Goal: Task Accomplishment & Management: Manage account settings

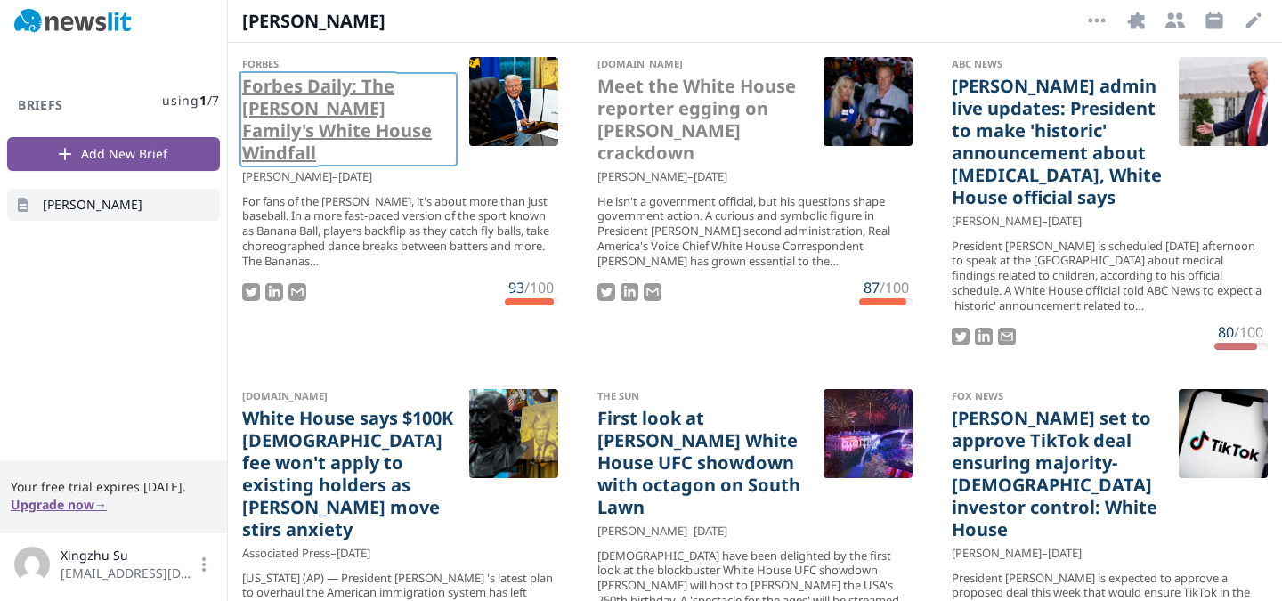
click at [361, 115] on link "Forbes Daily: The [PERSON_NAME] Family's White House Windfall" at bounding box center [348, 119] width 213 height 89
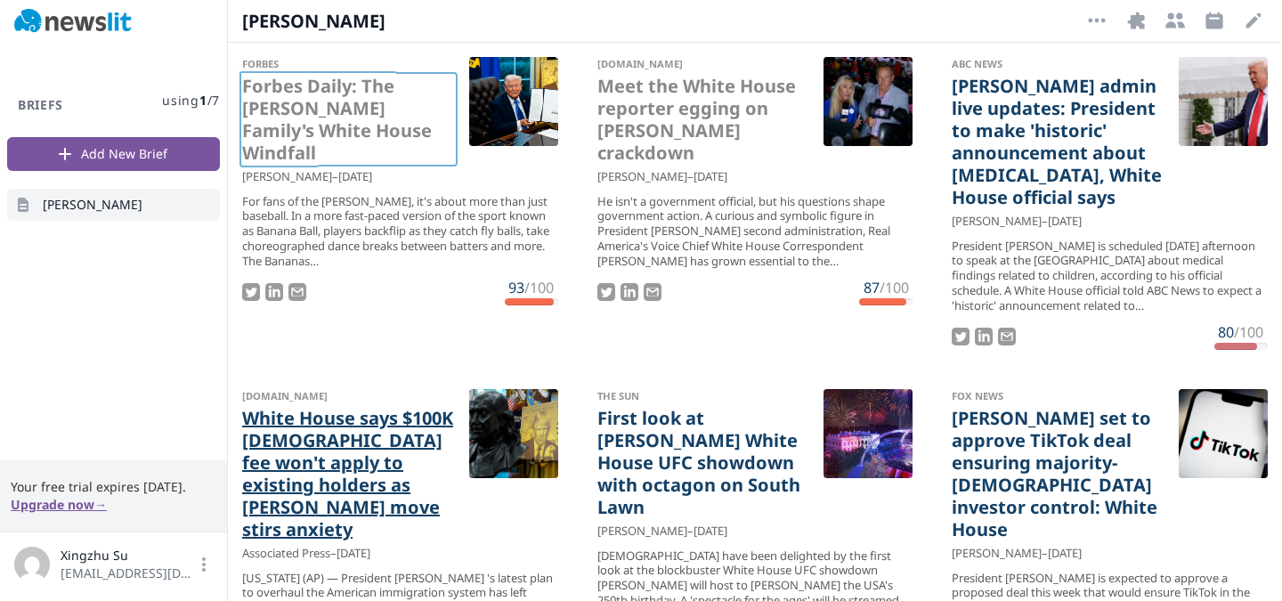
scroll to position [215, 0]
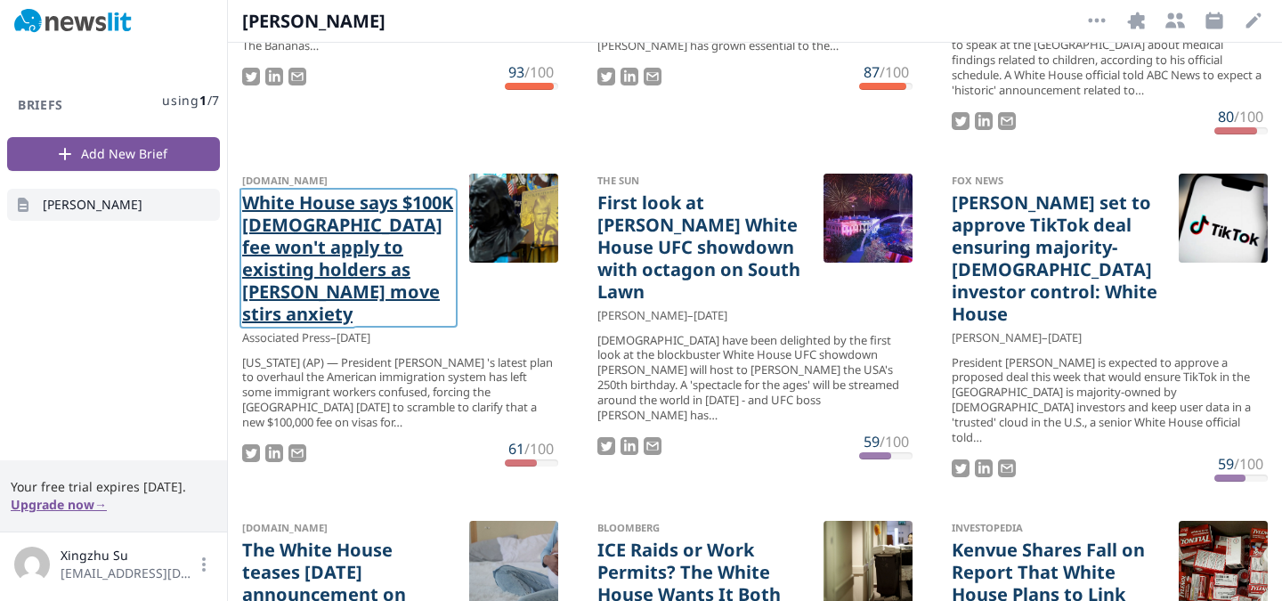
click at [404, 243] on link "White House says $100K [DEMOGRAPHIC_DATA] fee won't apply to existing holders a…" at bounding box center [348, 258] width 213 height 134
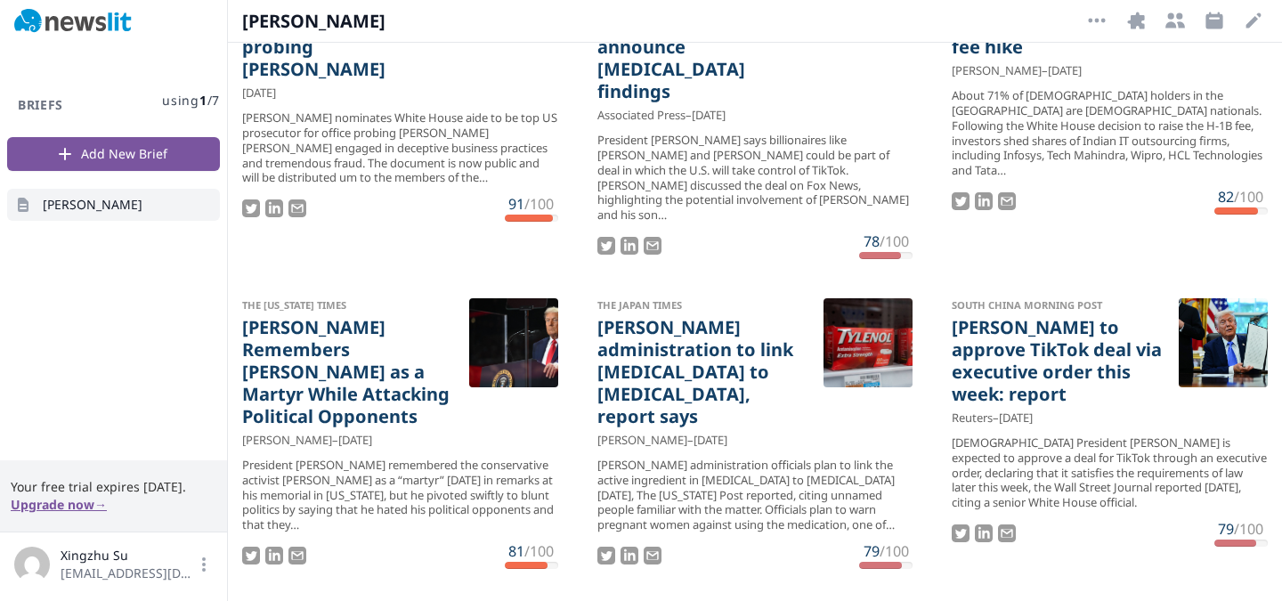
scroll to position [2498, 0]
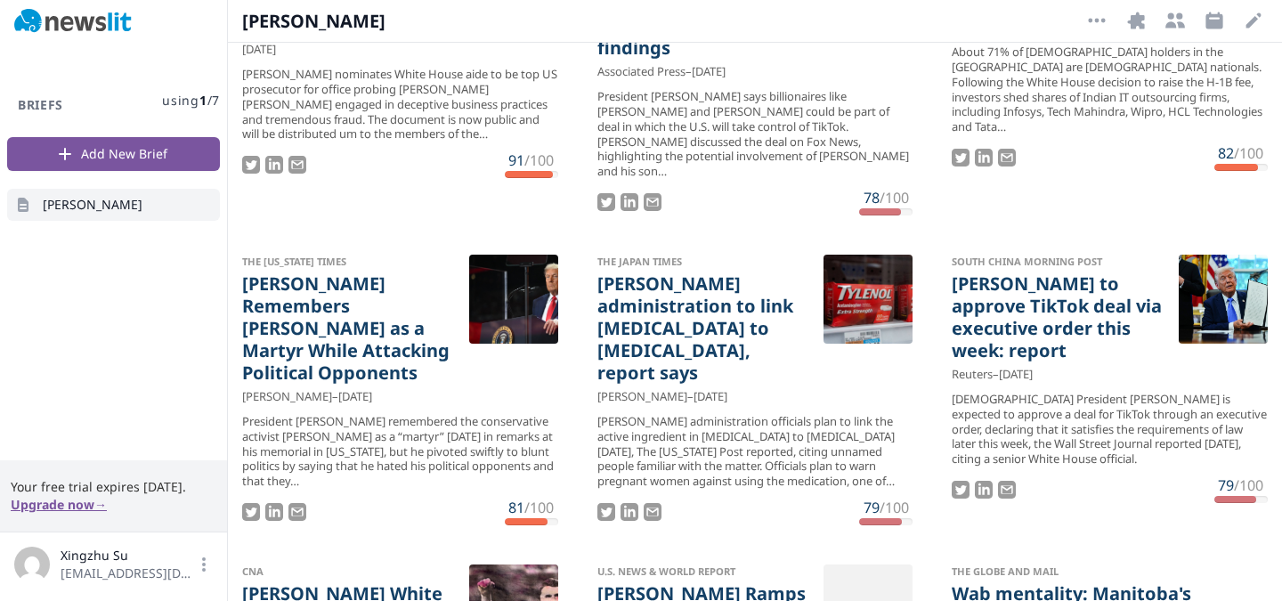
click at [88, 504] on button "Upgrade now →" at bounding box center [59, 505] width 96 height 18
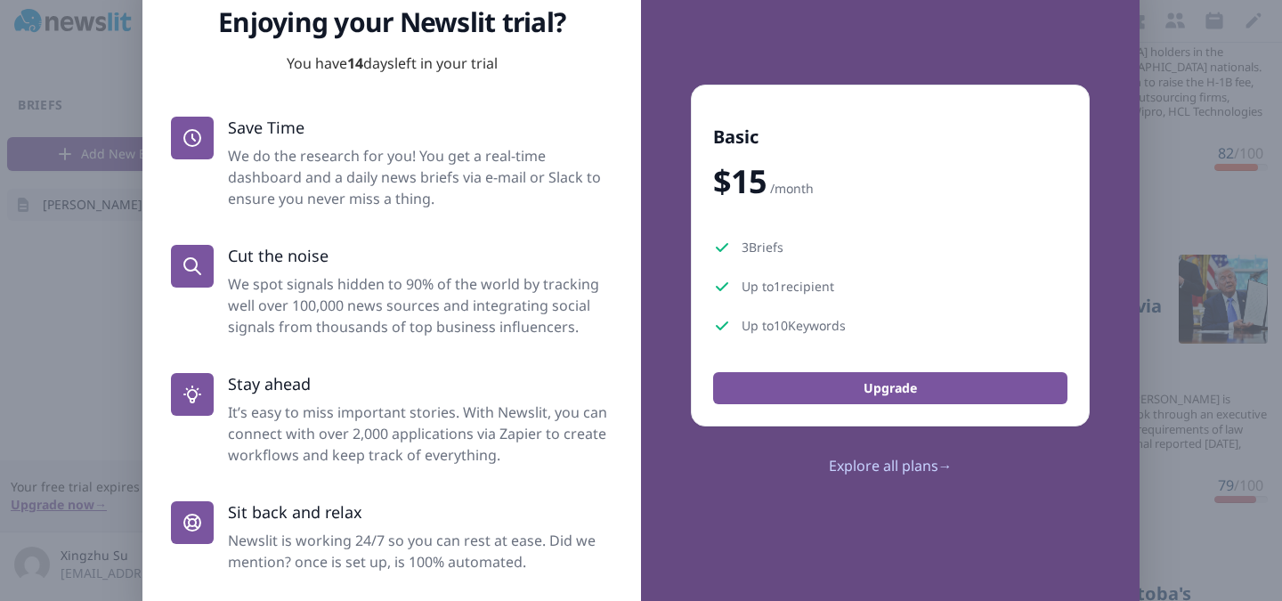
scroll to position [102, 0]
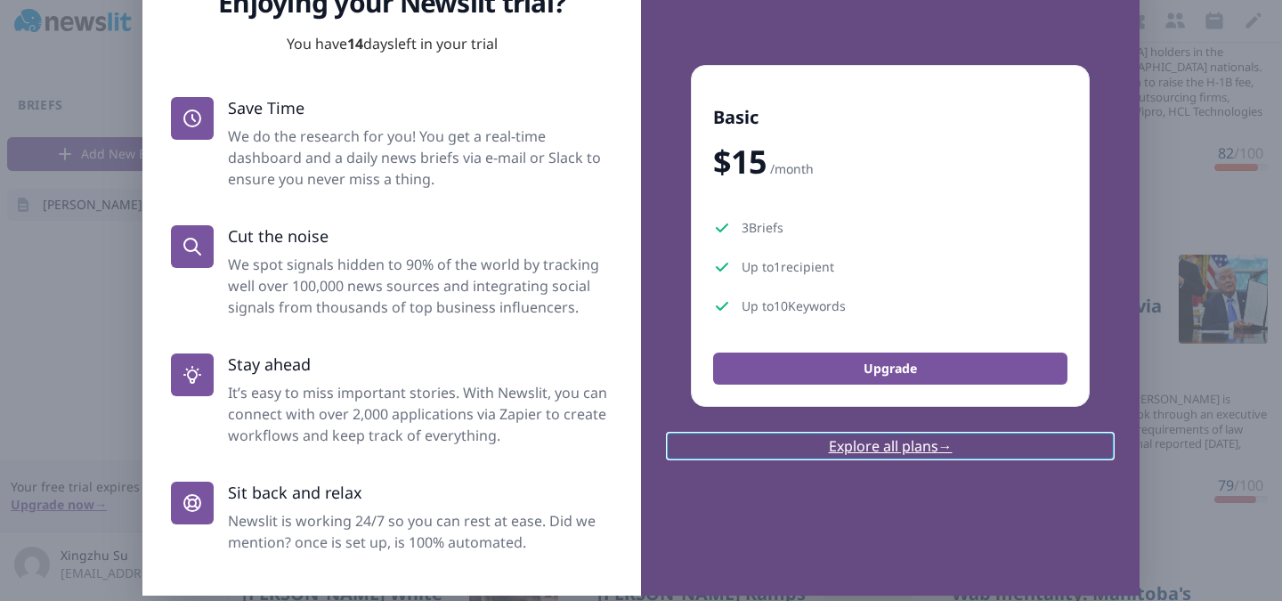
click at [903, 447] on link "Explore all plans →" at bounding box center [890, 445] width 442 height 21
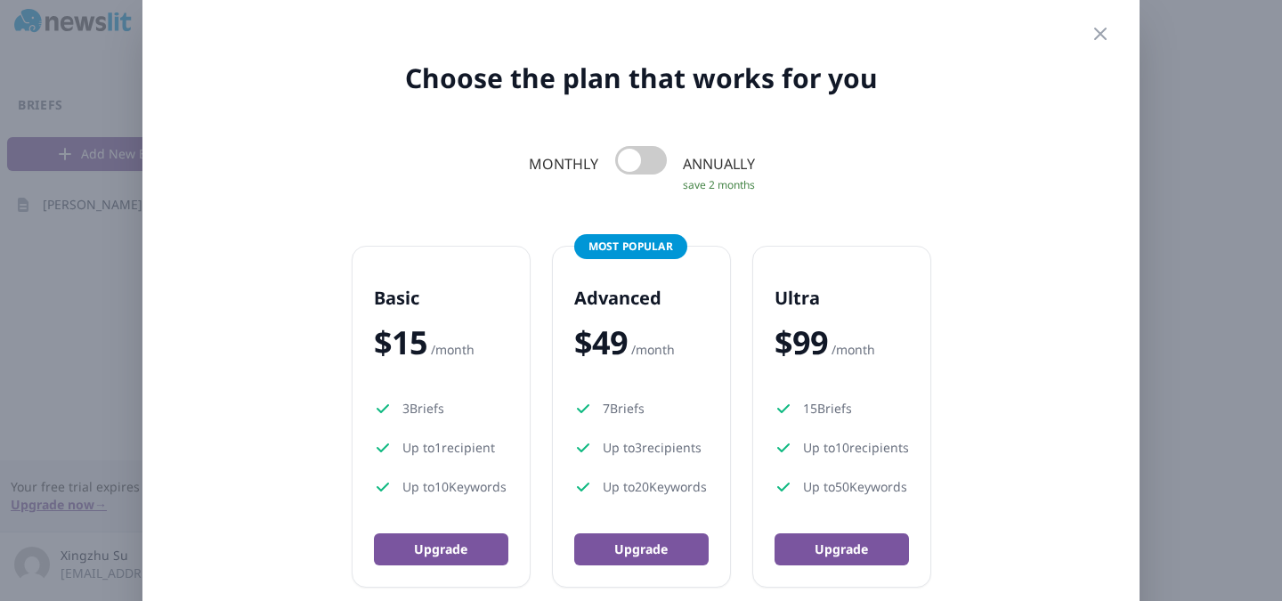
scroll to position [40, 0]
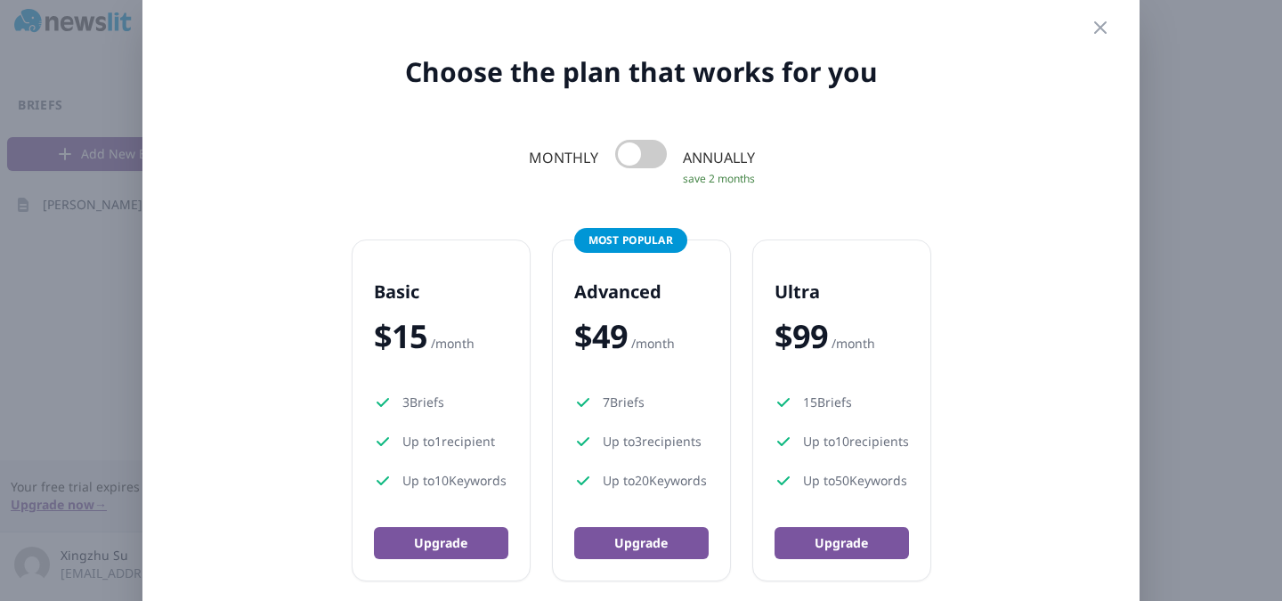
click at [654, 150] on span at bounding box center [641, 154] width 52 height 28
click at [0, 0] on input "checkbox" at bounding box center [0, 0] width 0 height 0
click at [654, 150] on span at bounding box center [641, 154] width 52 height 28
click at [0, 0] on input "checkbox" at bounding box center [0, 0] width 0 height 0
click at [654, 150] on span at bounding box center [641, 154] width 52 height 28
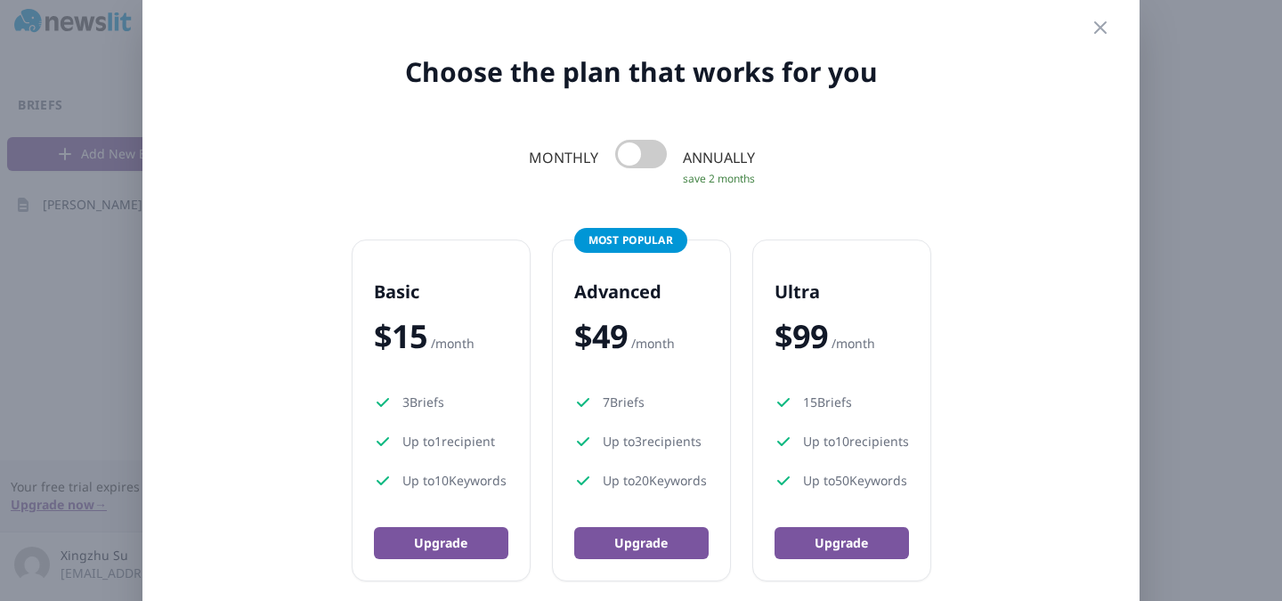
click at [0, 0] on input "checkbox" at bounding box center [0, 0] width 0 height 0
click at [654, 150] on span at bounding box center [641, 154] width 52 height 28
click at [0, 0] on input "checkbox" at bounding box center [0, 0] width 0 height 0
click at [654, 150] on span at bounding box center [641, 154] width 52 height 28
click at [0, 0] on input "checkbox" at bounding box center [0, 0] width 0 height 0
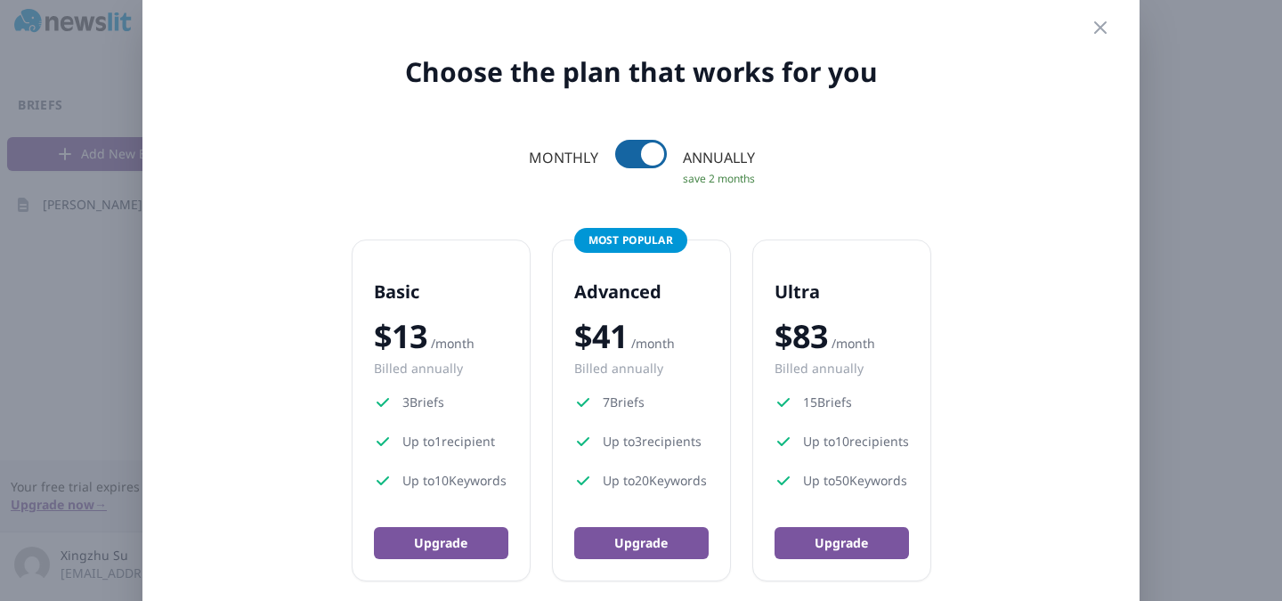
click at [654, 150] on span at bounding box center [641, 154] width 52 height 28
click at [0, 0] on input "checkbox" at bounding box center [0, 0] width 0 height 0
click at [1097, 17] on icon "button" at bounding box center [1100, 27] width 21 height 21
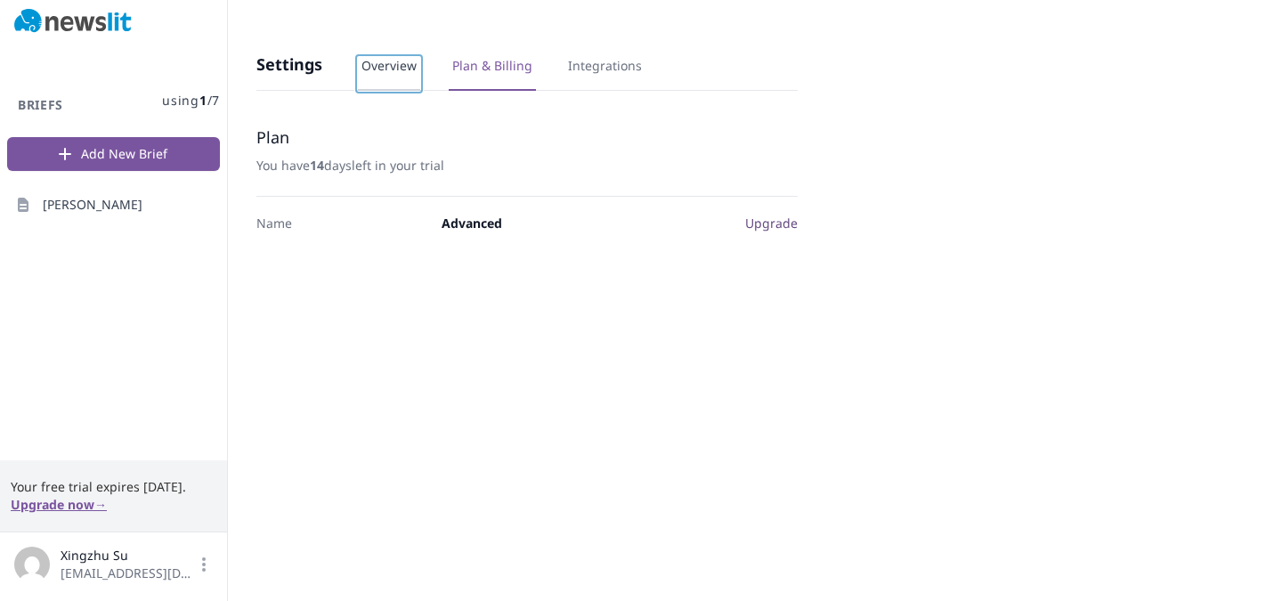
click at [412, 77] on link "Overview" at bounding box center [389, 74] width 62 height 34
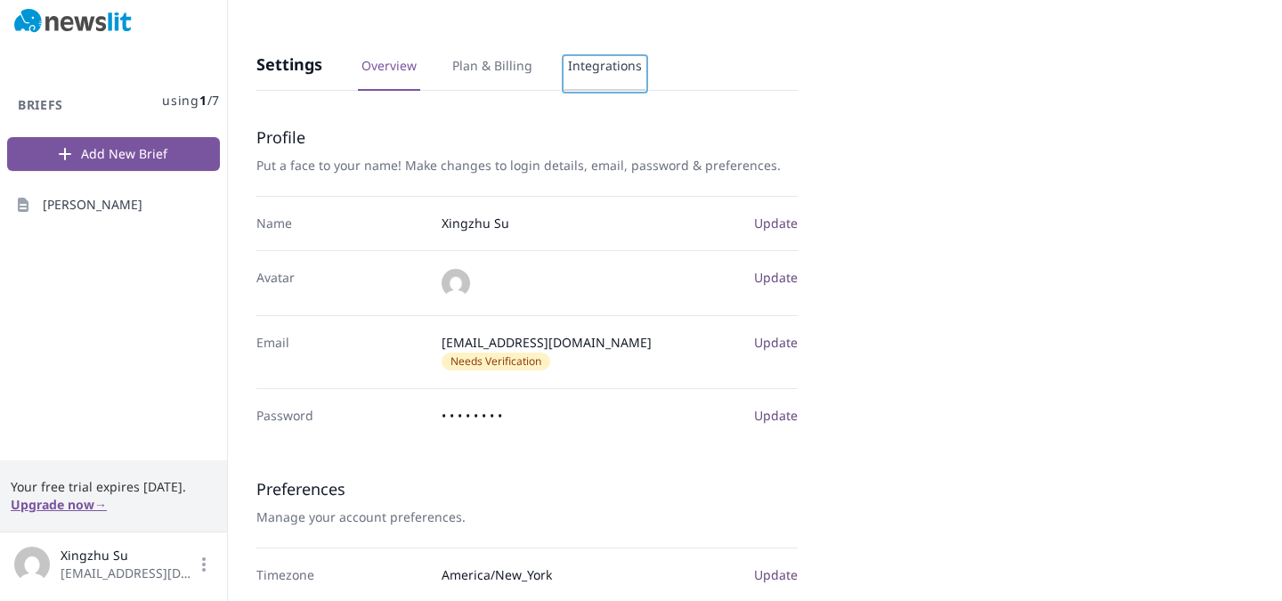
click at [599, 74] on link "Integrations" at bounding box center [604, 74] width 81 height 34
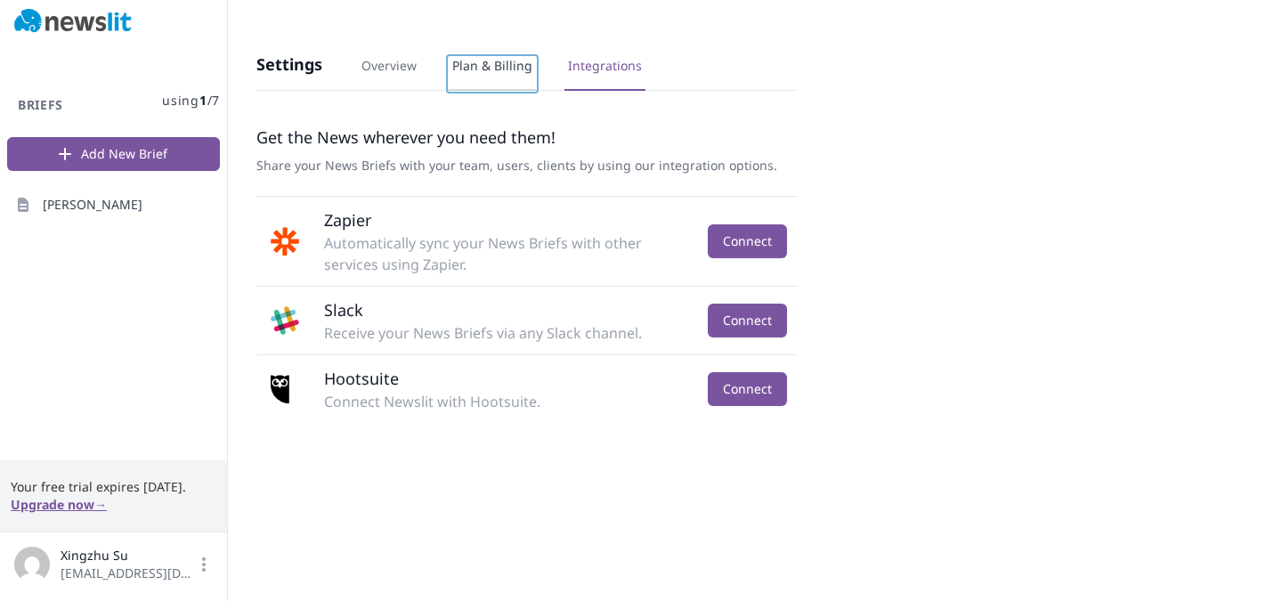
click at [483, 69] on link "Plan & Billing" at bounding box center [492, 74] width 87 height 34
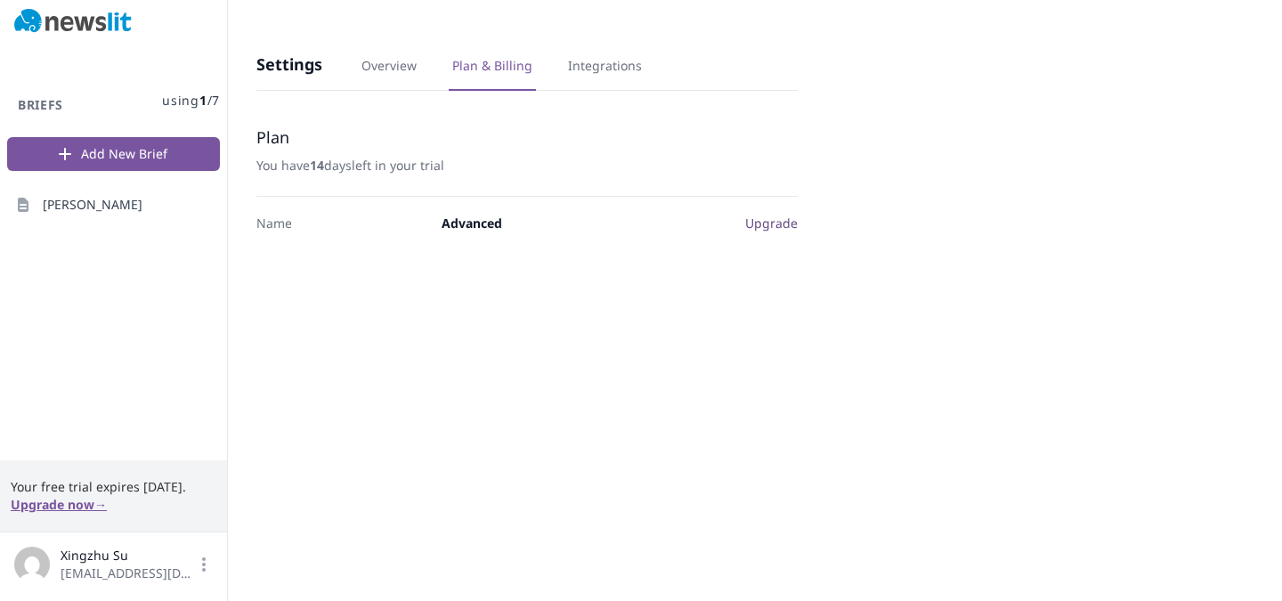
click at [410, 55] on div "Settings Overview Plan & Billing Integrations" at bounding box center [526, 63] width 541 height 54
click at [381, 69] on link "Overview" at bounding box center [389, 74] width 62 height 34
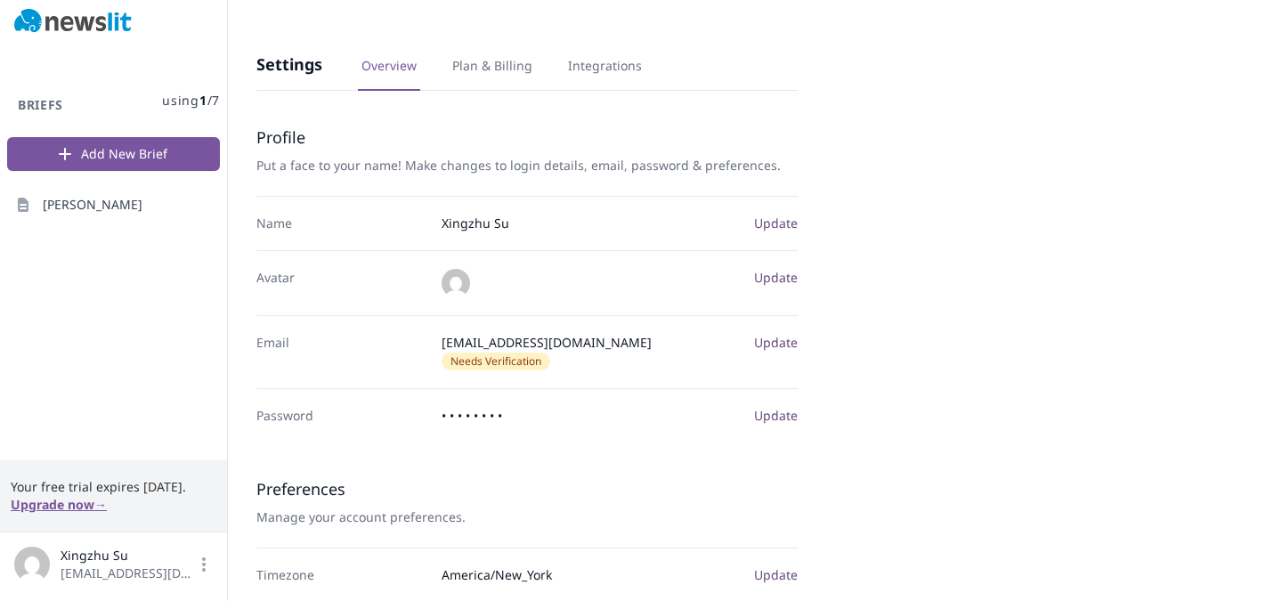
click at [300, 71] on h3 "Settings" at bounding box center [289, 63] width 66 height 21
